Goal: Task Accomplishment & Management: Use online tool/utility

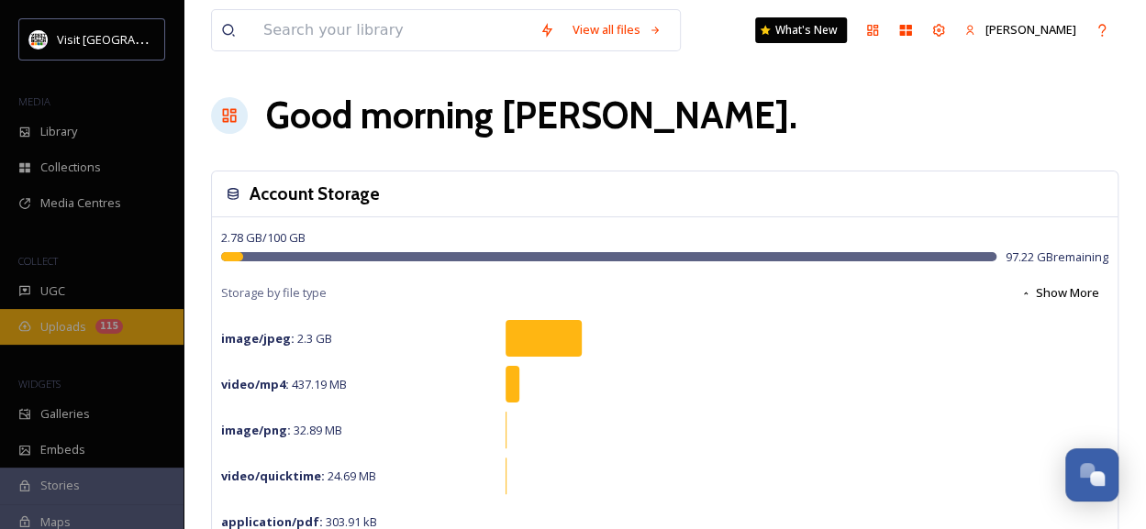
scroll to position [173, 0]
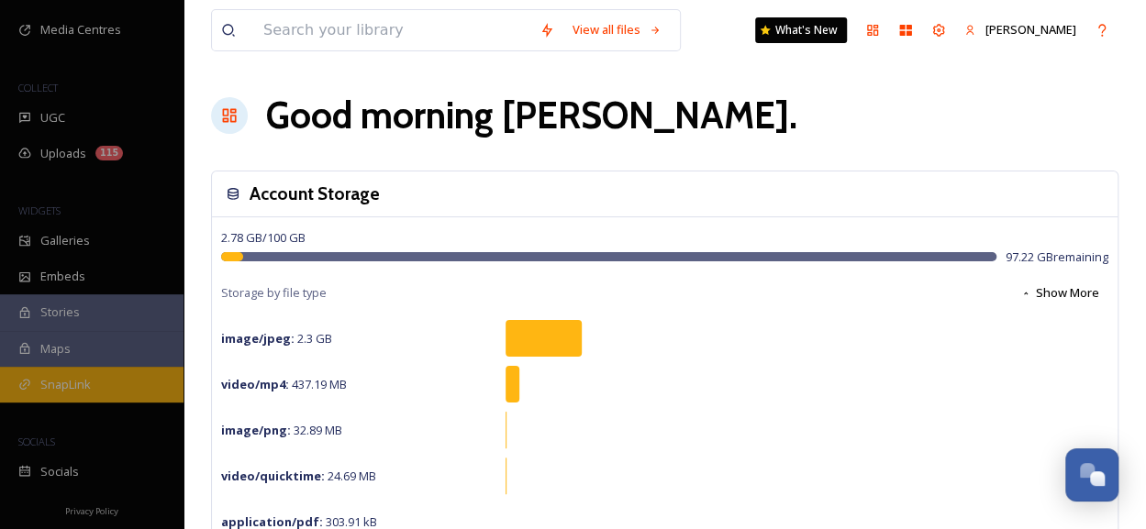
click at [79, 377] on span "SnapLink" at bounding box center [65, 384] width 50 height 17
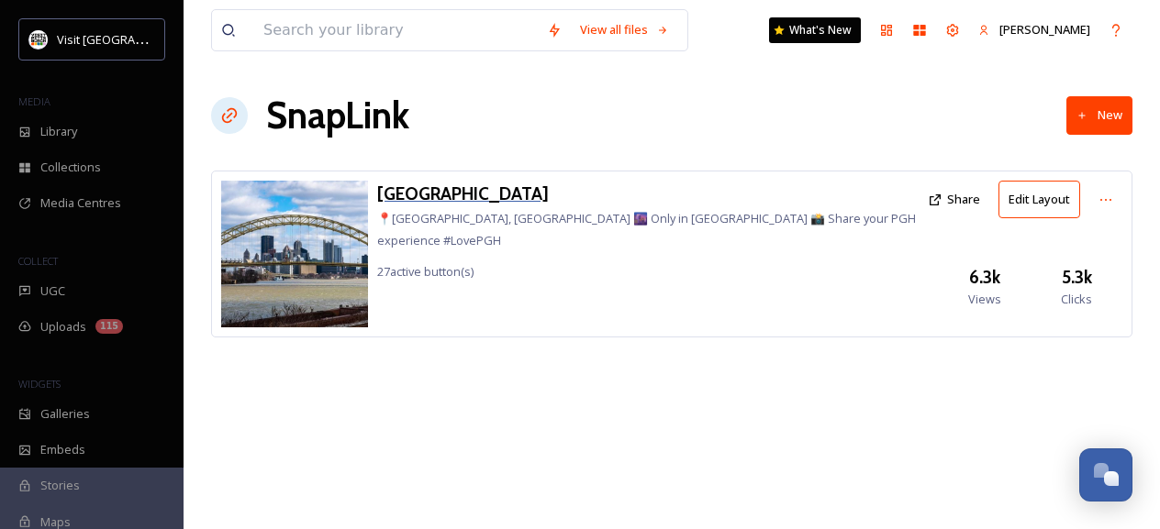
click at [424, 190] on h3 "[GEOGRAPHIC_DATA]" at bounding box center [647, 194] width 541 height 27
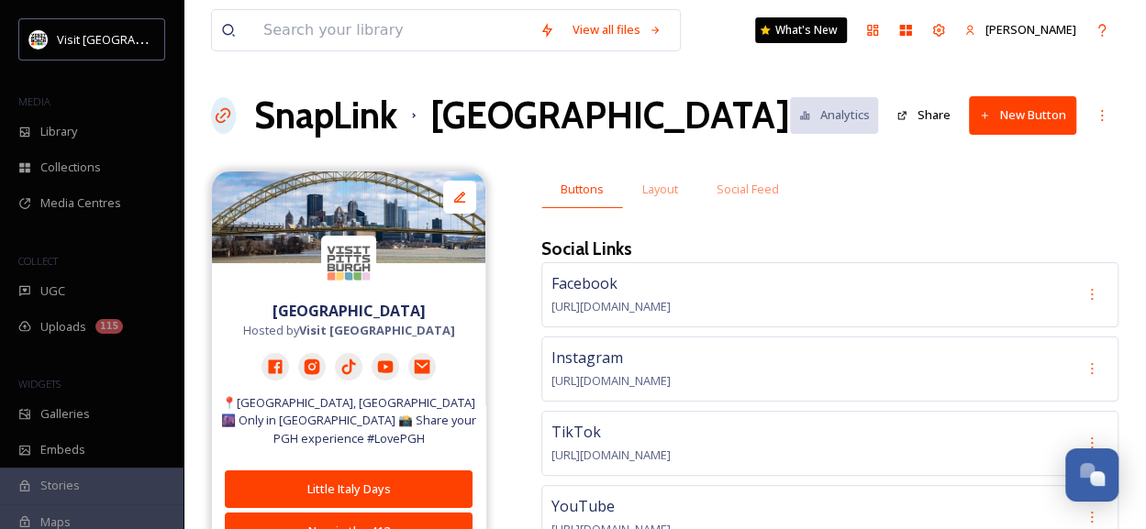
click at [1018, 117] on button "New Button" at bounding box center [1022, 115] width 107 height 38
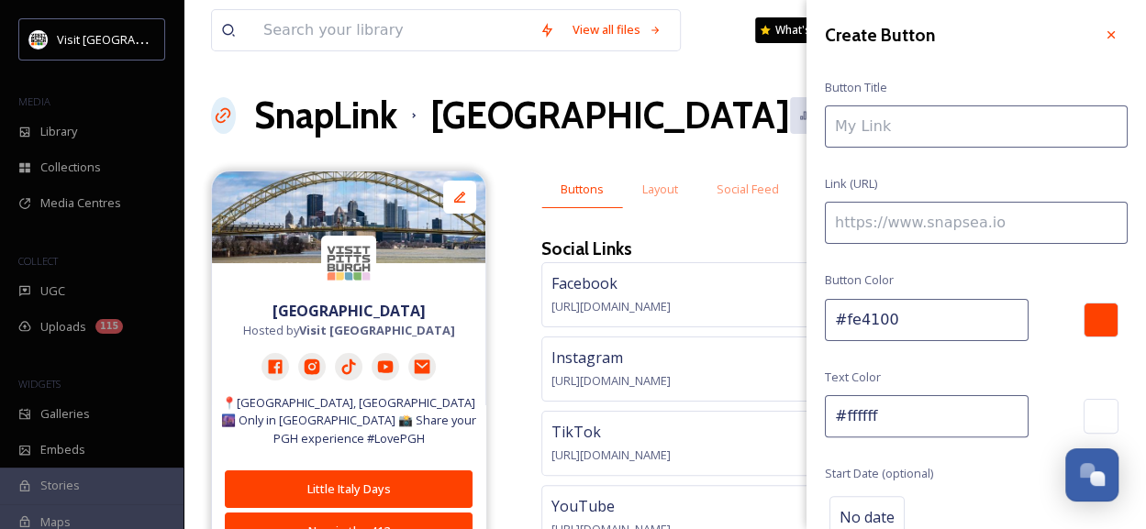
click at [969, 96] on button "New Button" at bounding box center [1022, 115] width 107 height 38
click at [1018, 117] on input at bounding box center [976, 127] width 303 height 42
type input "Clock in to the 2026 NFL Draft"
click at [923, 229] on input at bounding box center [976, 223] width 303 height 42
paste input "[URL][DOMAIN_NAME]"
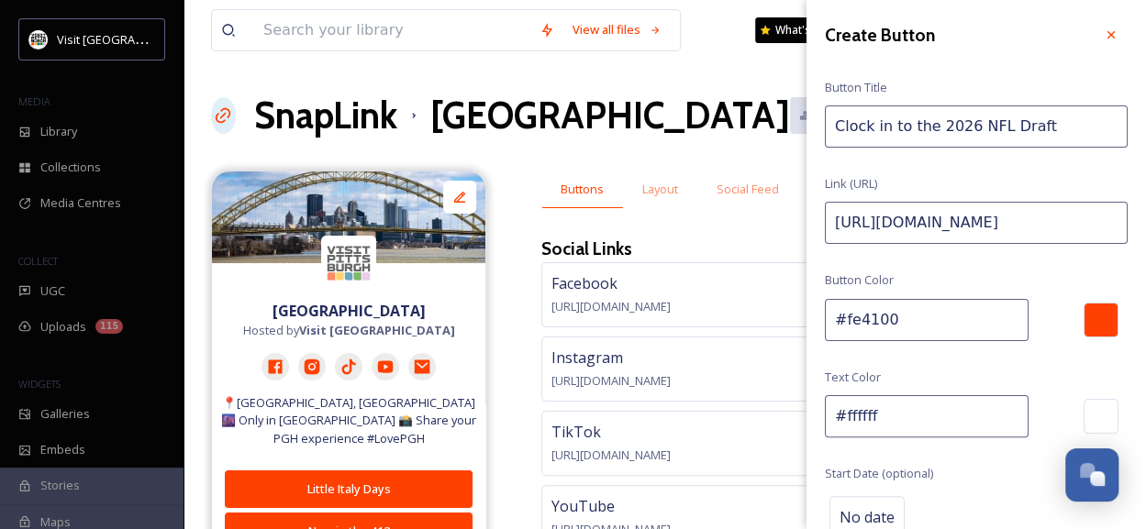
scroll to position [198, 0]
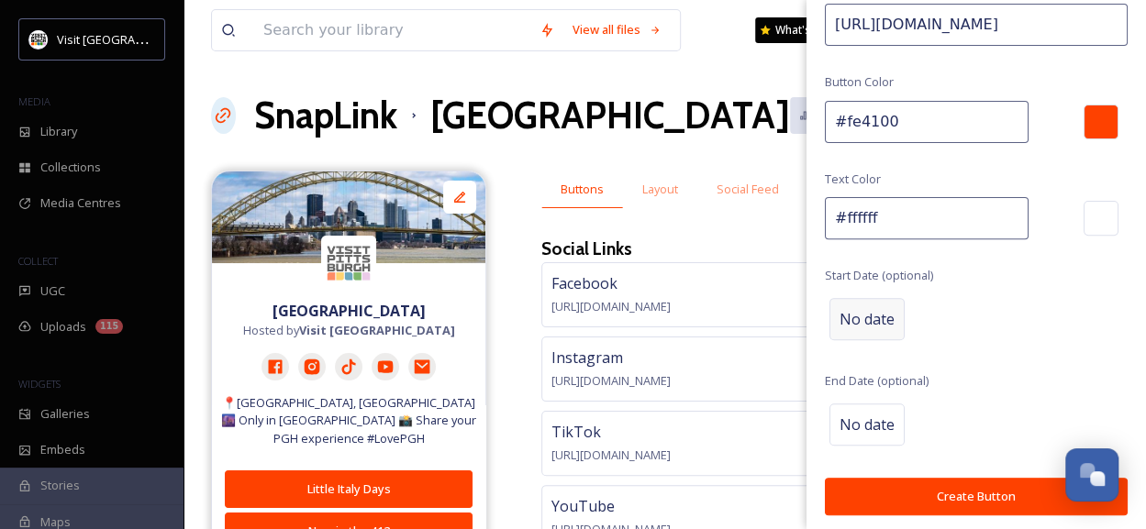
type input "[URL][DOMAIN_NAME]"
click at [873, 310] on span "No date" at bounding box center [867, 319] width 55 height 22
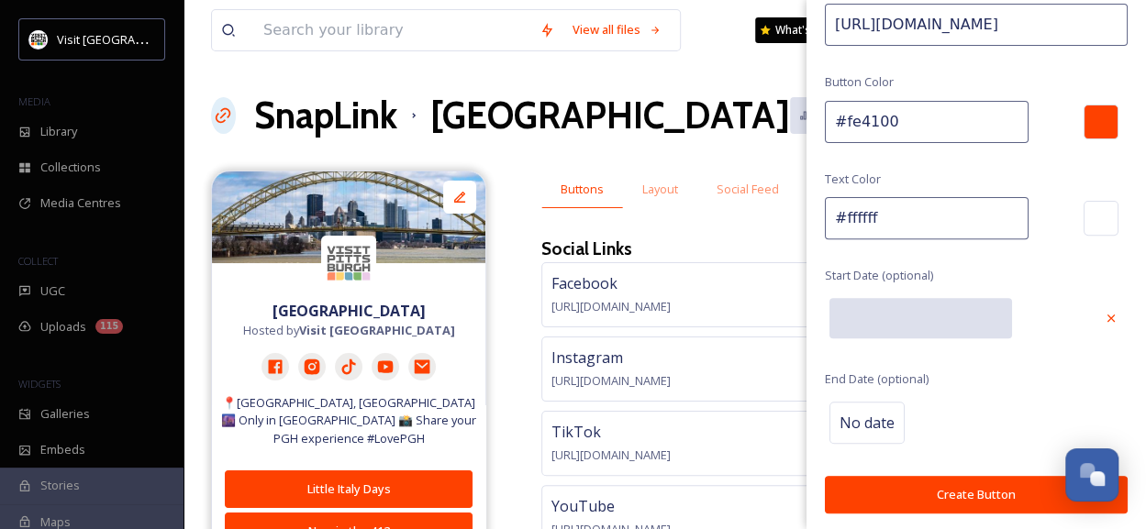
scroll to position [197, 0]
click at [873, 310] on input "text" at bounding box center [920, 319] width 183 height 40
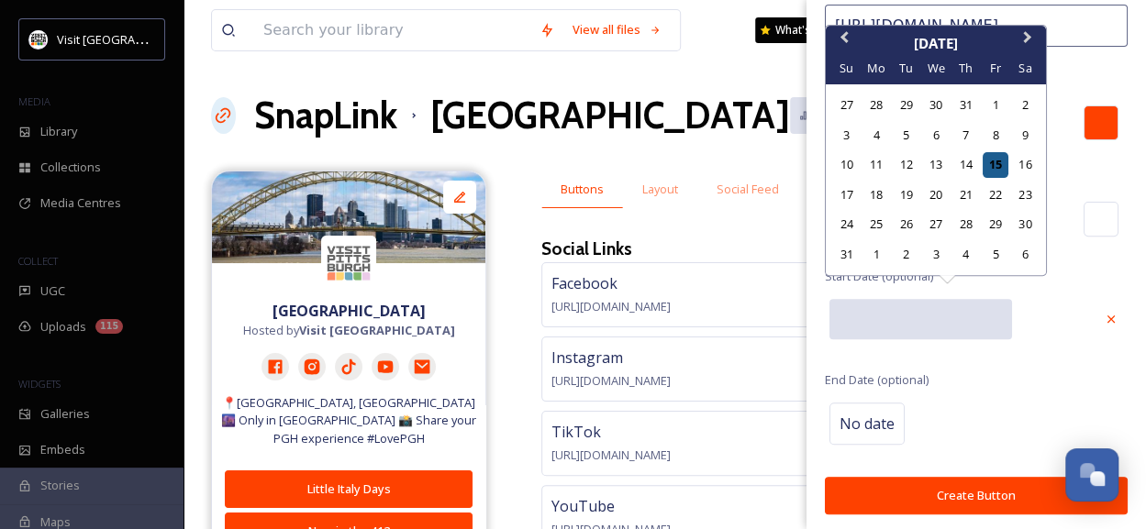
click at [995, 166] on div "15" at bounding box center [995, 164] width 25 height 25
type input "[DATE]"
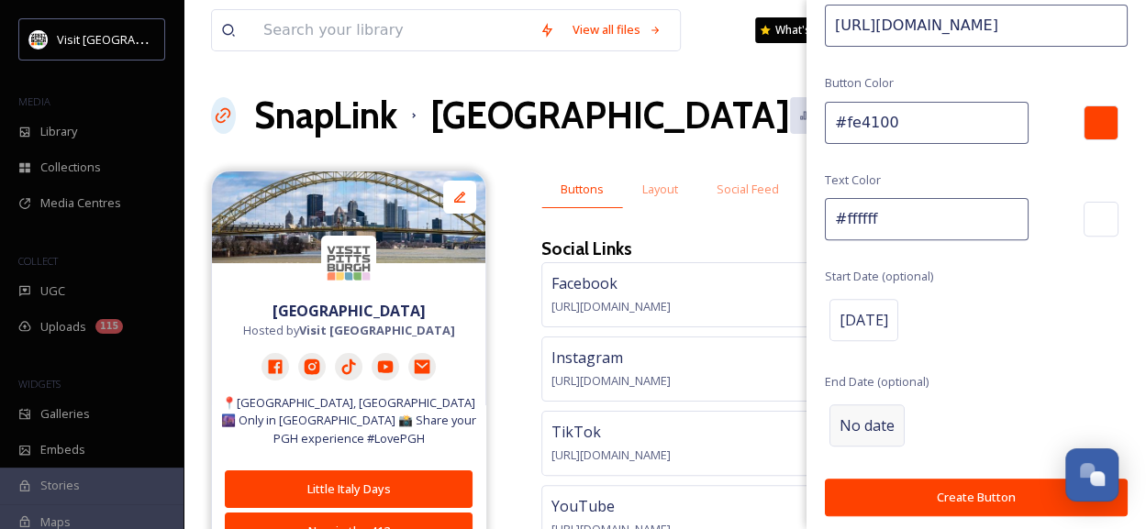
click at [881, 415] on span "No date" at bounding box center [867, 426] width 55 height 22
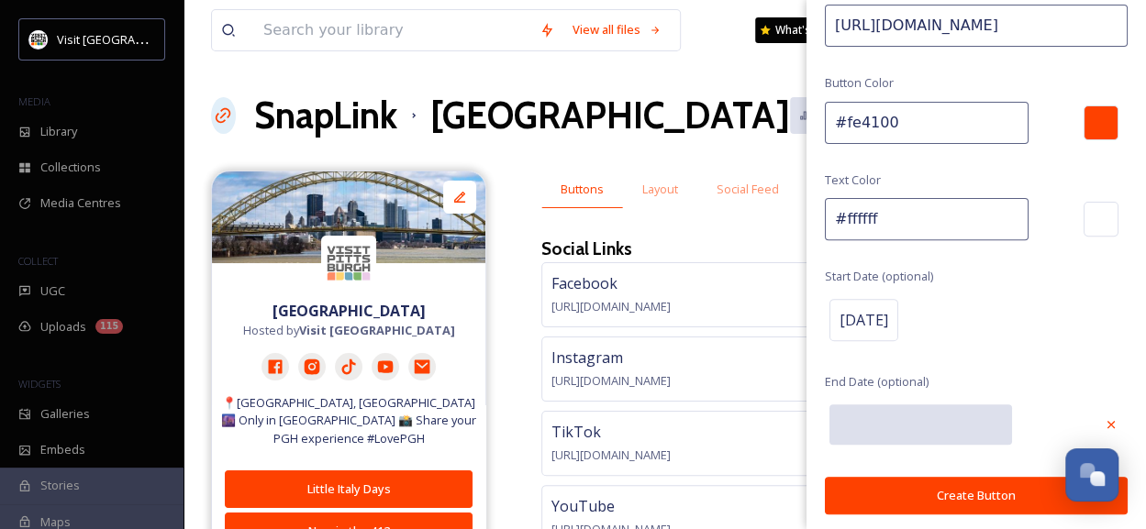
click at [881, 414] on input "text" at bounding box center [920, 425] width 183 height 40
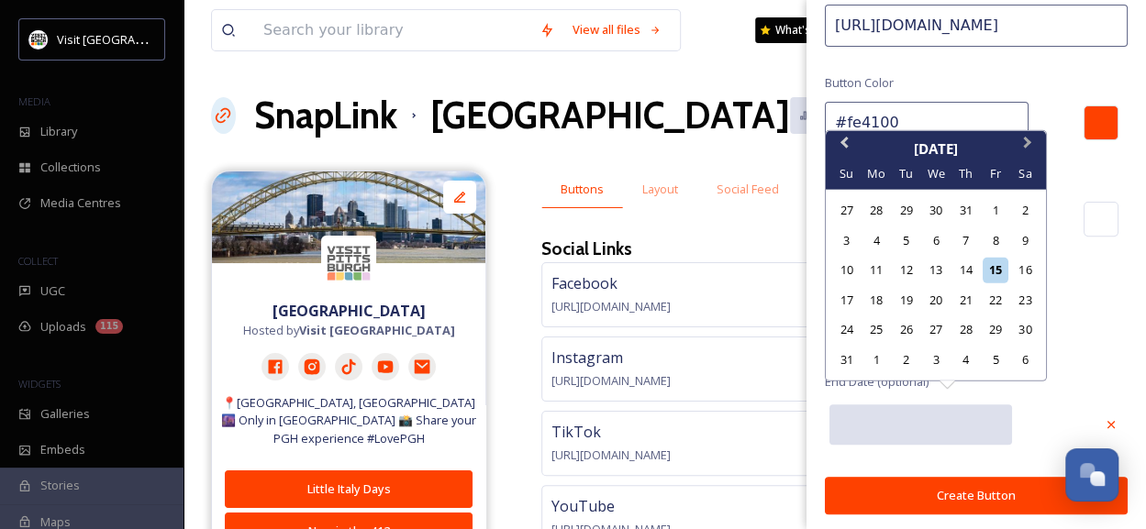
click at [1028, 148] on span "Next Month" at bounding box center [1028, 147] width 0 height 28
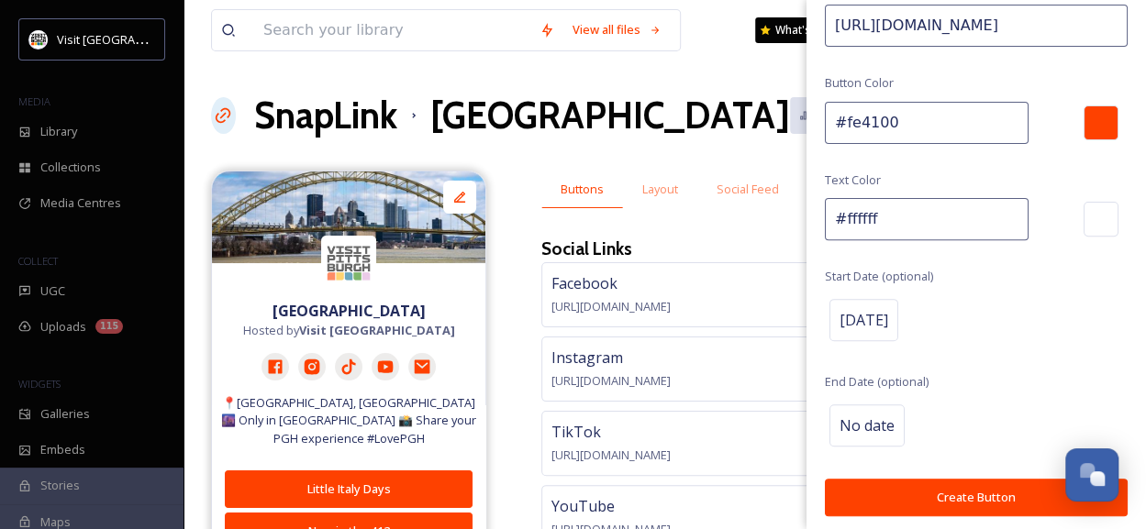
click at [1025, 148] on div "Create Button Button Title Clock in to the 2026 NFL Draft Link (URL) [URL][DOMA…" at bounding box center [976, 169] width 339 height 732
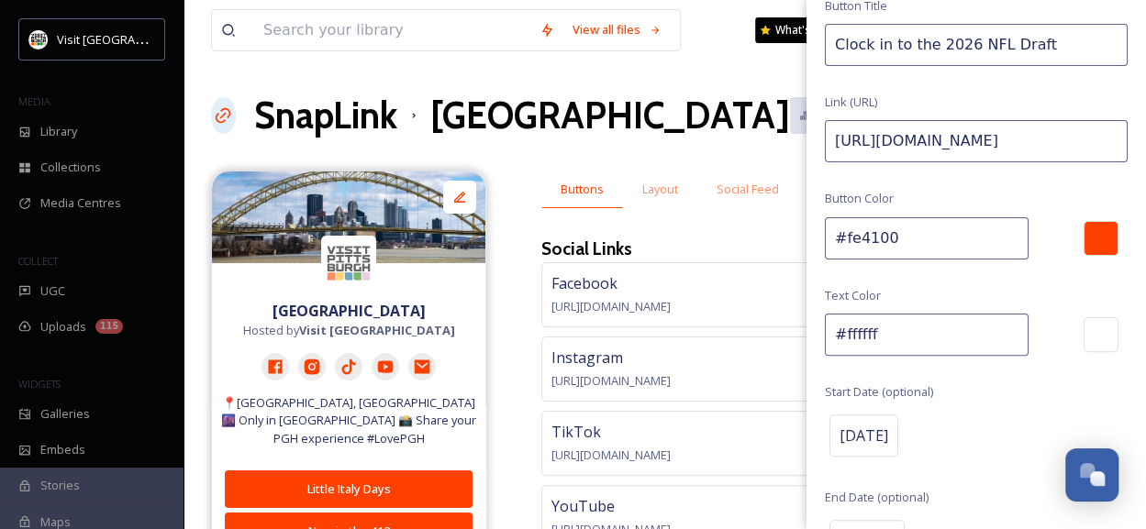
scroll to position [198, 0]
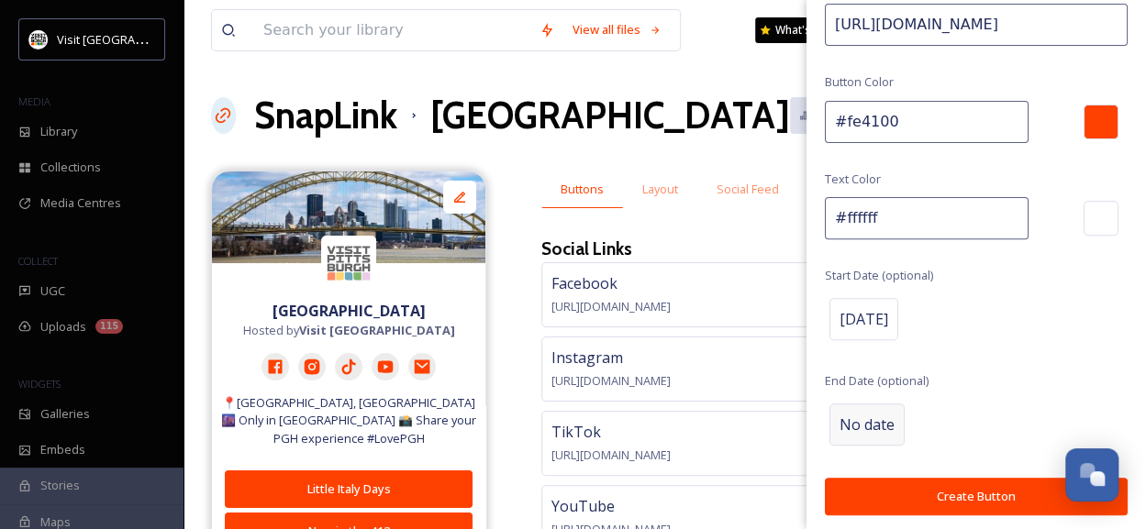
click at [877, 417] on span "No date" at bounding box center [867, 425] width 55 height 22
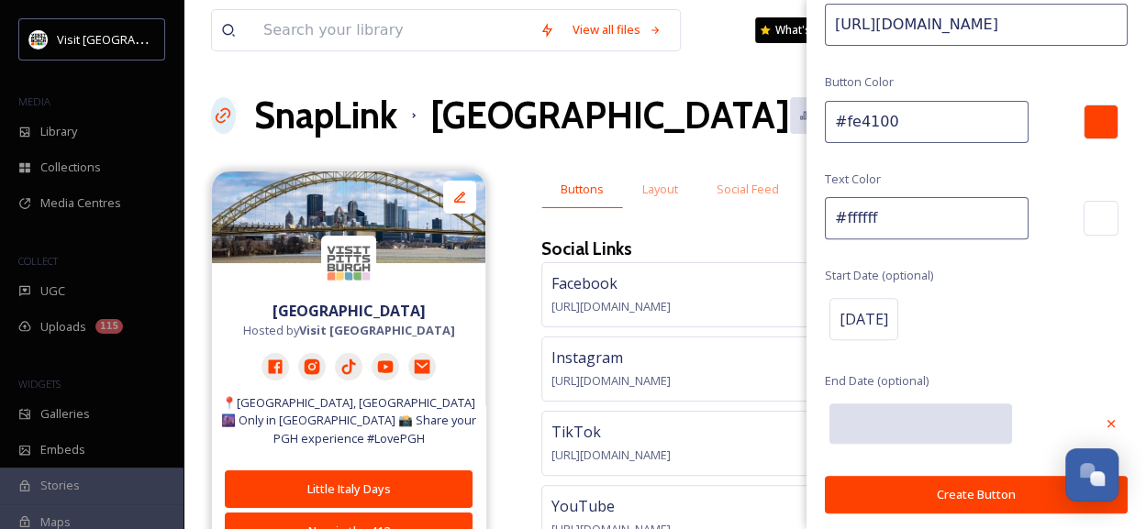
scroll to position [197, 0]
click at [877, 417] on input "text" at bounding box center [920, 425] width 183 height 40
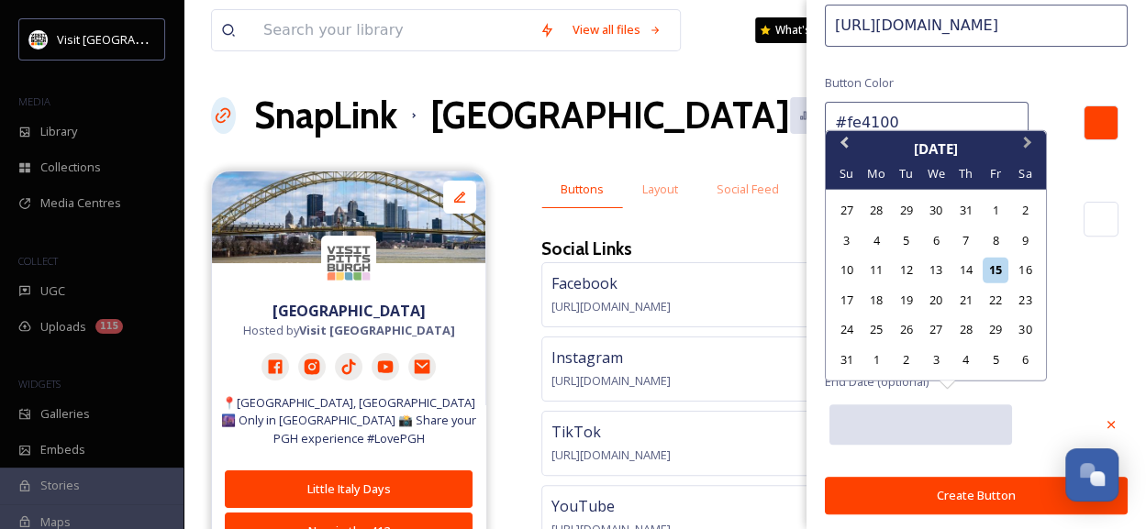
click at [1030, 142] on button "Next Month" at bounding box center [1029, 147] width 29 height 29
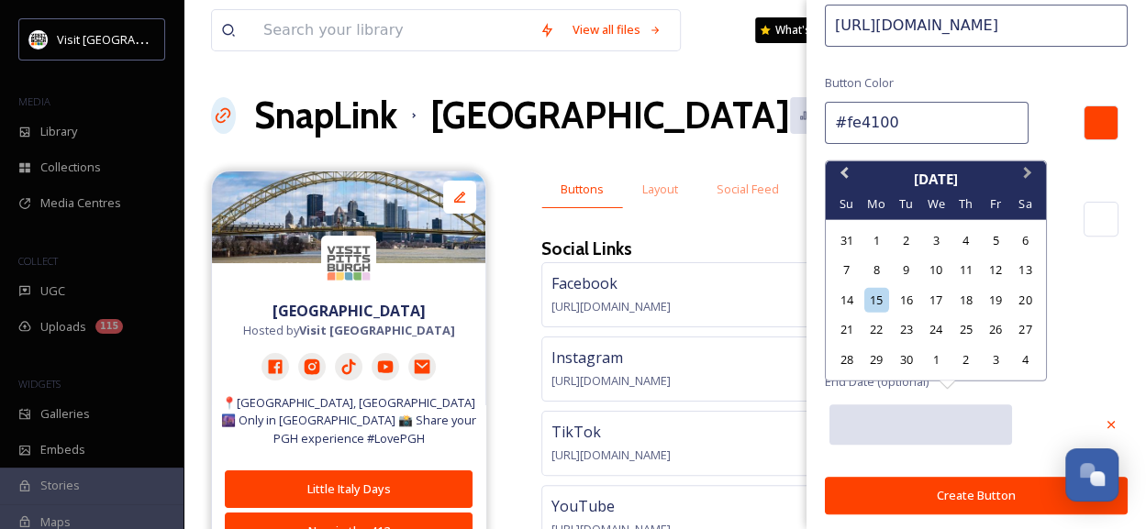
click at [1028, 173] on span "Next Month" at bounding box center [1028, 176] width 0 height 28
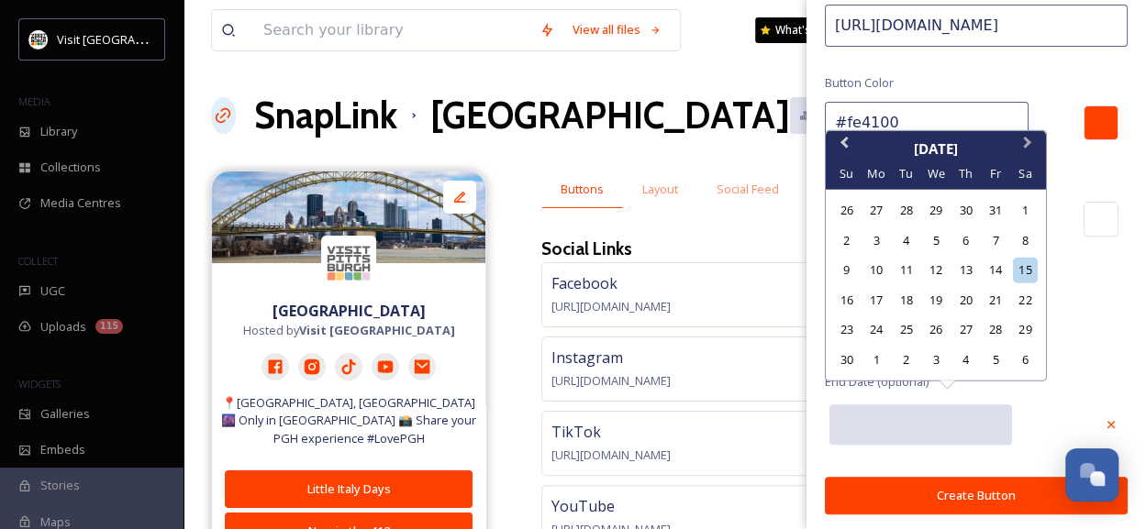
click at [1028, 148] on button "Next Month" at bounding box center [1029, 147] width 29 height 29
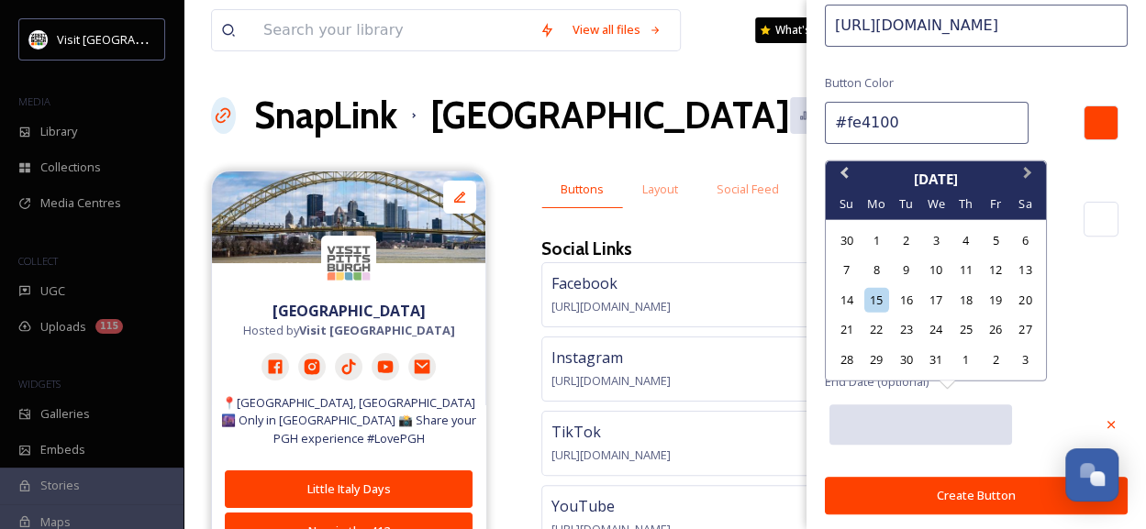
click at [1028, 177] on button "Next Month" at bounding box center [1029, 176] width 29 height 29
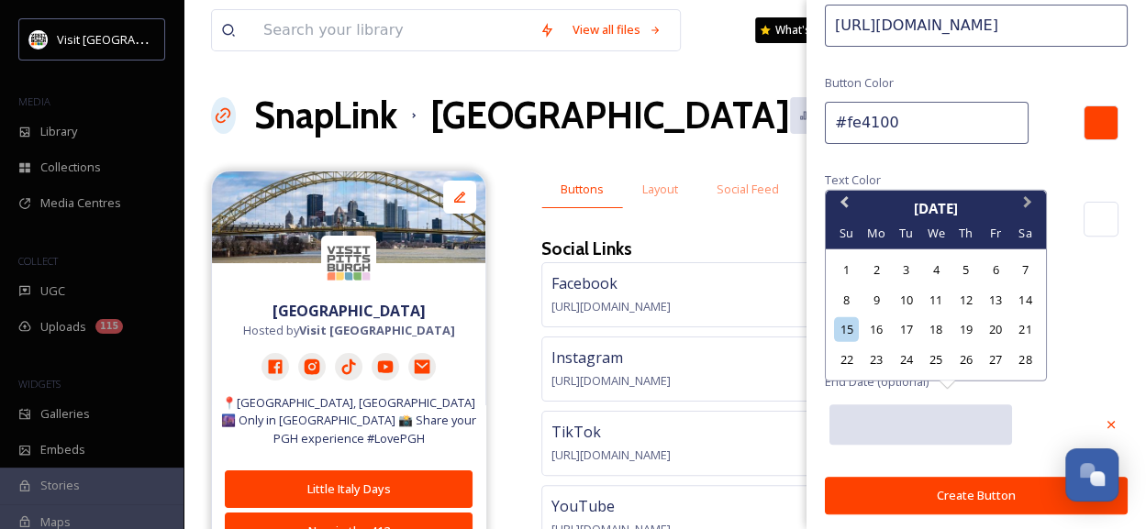
click at [1028, 208] on span "Next Month" at bounding box center [1028, 207] width 0 height 28
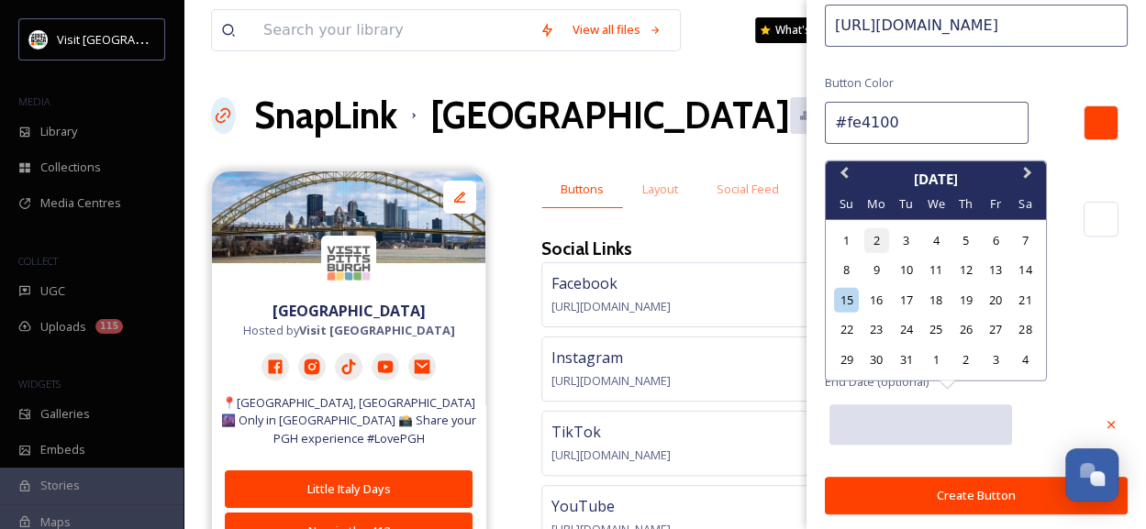
click at [870, 246] on div "2" at bounding box center [876, 240] width 25 height 25
type input "[DATE]"
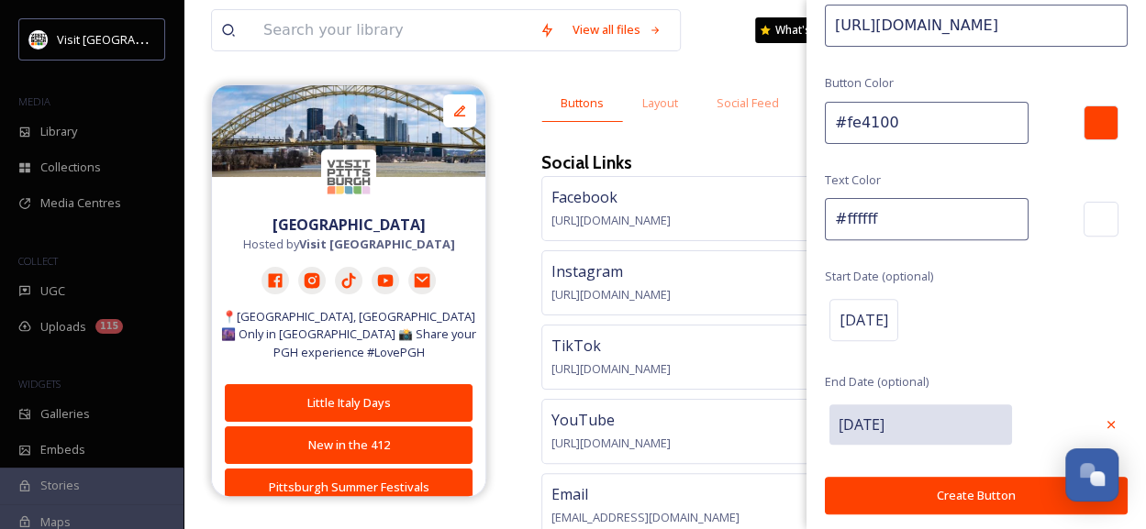
scroll to position [138, 0]
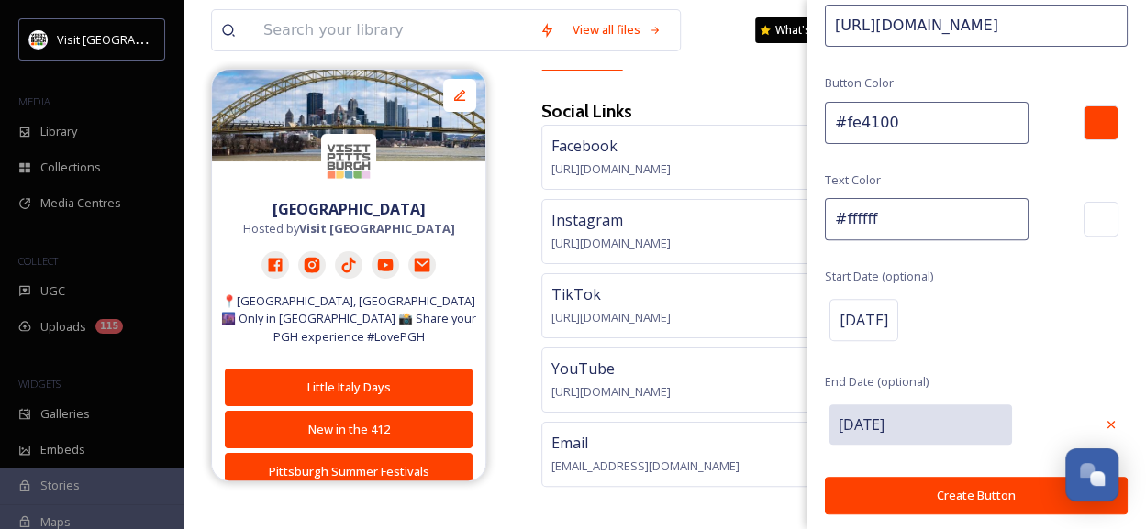
click at [947, 484] on button "Create Button" at bounding box center [976, 496] width 303 height 38
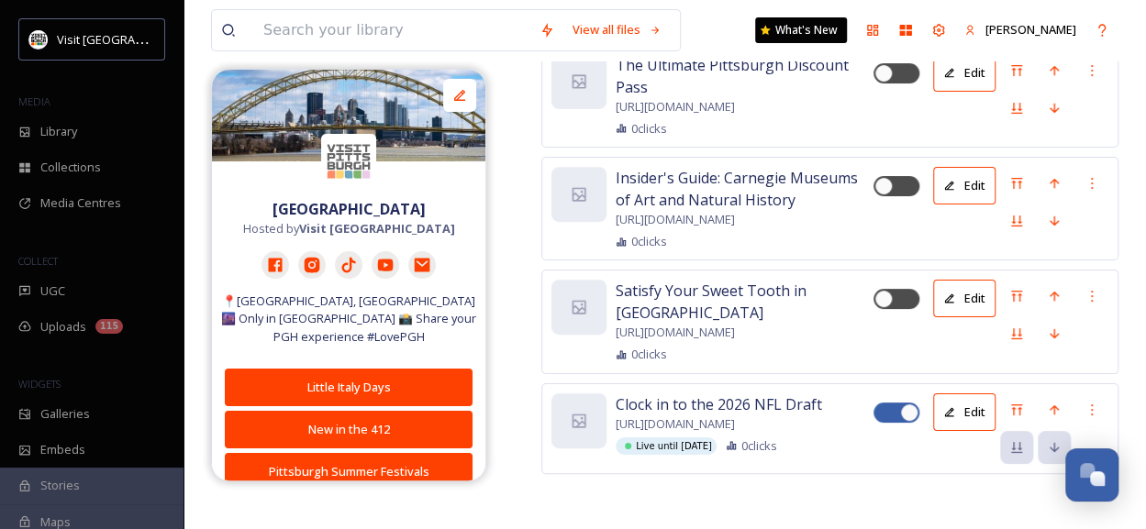
scroll to position [7424, 0]
click at [1017, 403] on icon at bounding box center [1016, 410] width 15 height 15
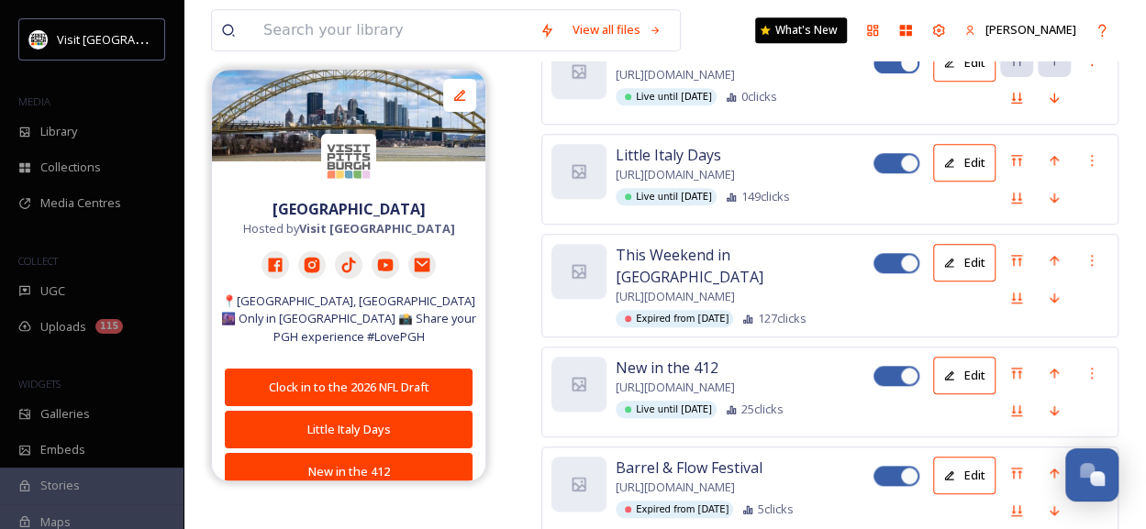
scroll to position [708, 0]
